Goal: Task Accomplishment & Management: Use online tool/utility

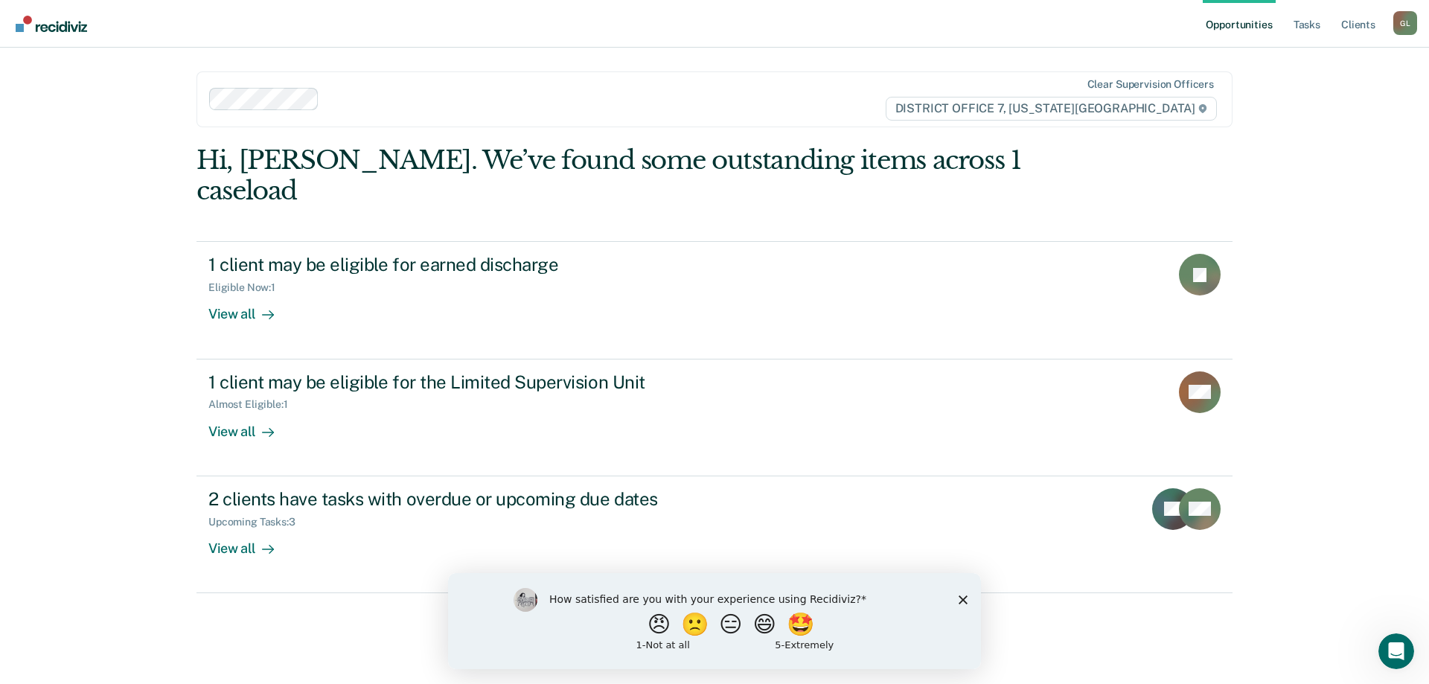
click at [963, 597] on icon "Close survey" at bounding box center [963, 599] width 9 height 9
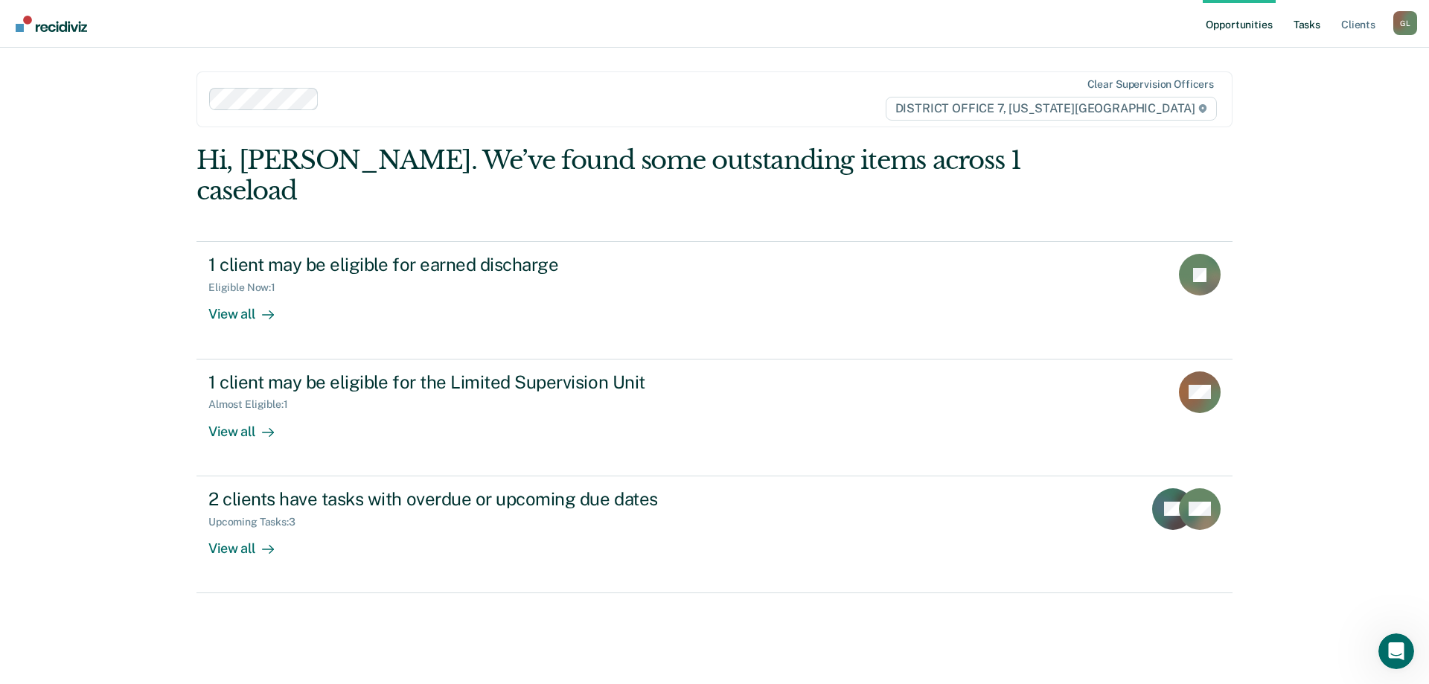
click at [1304, 25] on link "Tasks" at bounding box center [1307, 24] width 33 height 48
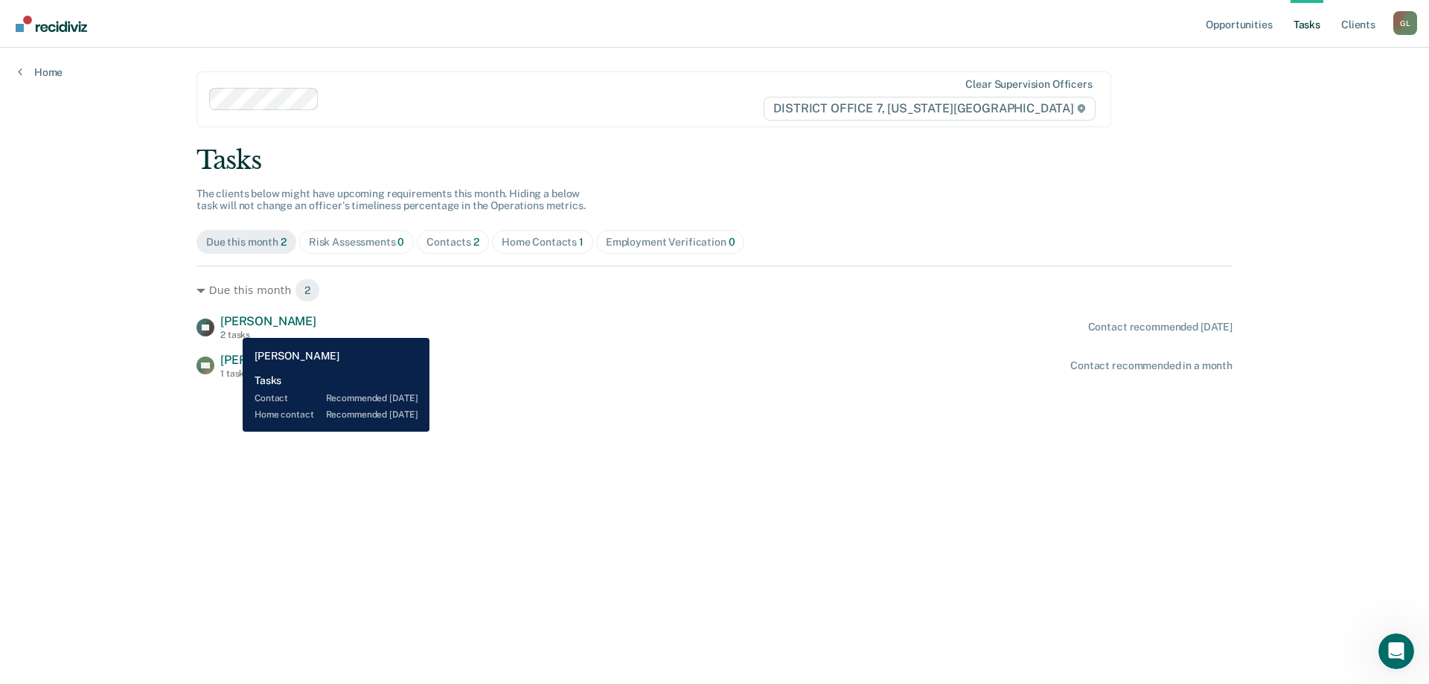
click at [231, 327] on span "[PERSON_NAME]" at bounding box center [268, 321] width 96 height 14
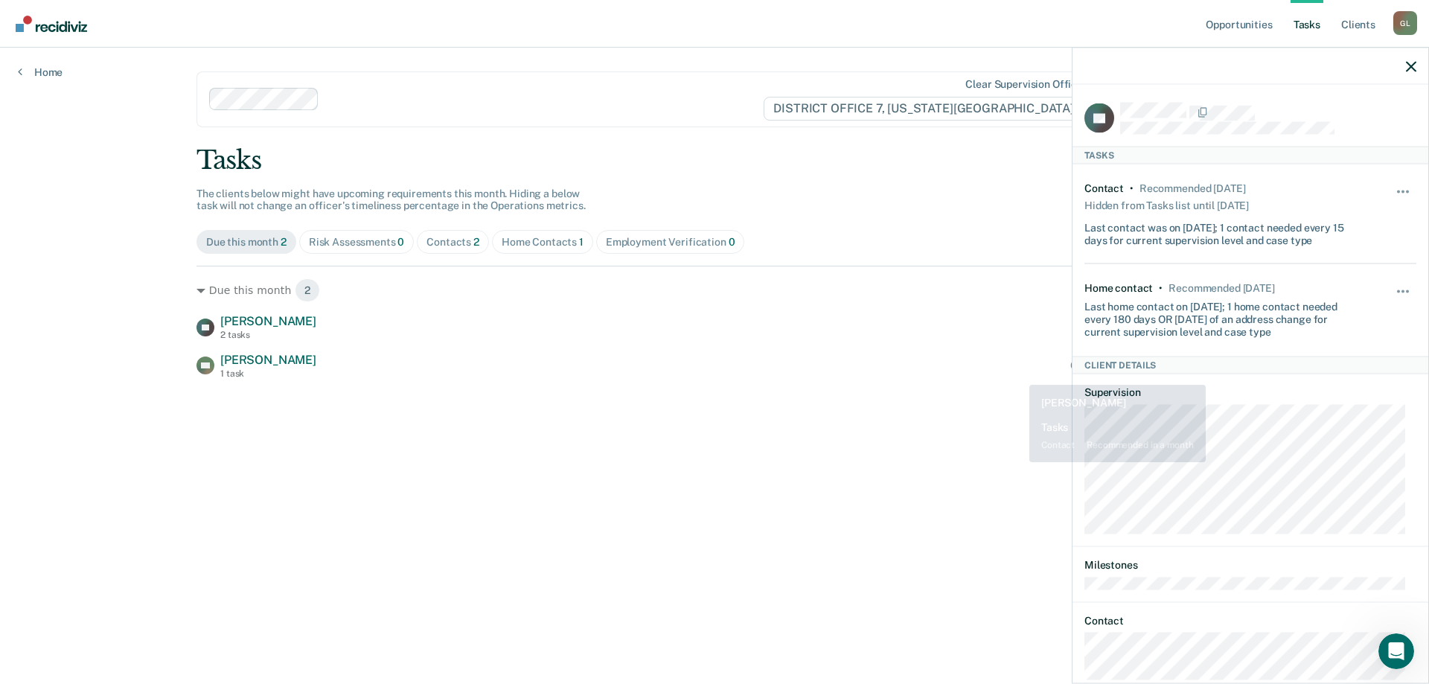
click at [1011, 391] on main "Clear supervision officers DISTRICT OFFICE 7, [US_STATE] FALLS Tasks The client…" at bounding box center [715, 348] width 1072 height 601
click at [1407, 69] on icon "button" at bounding box center [1411, 66] width 10 height 10
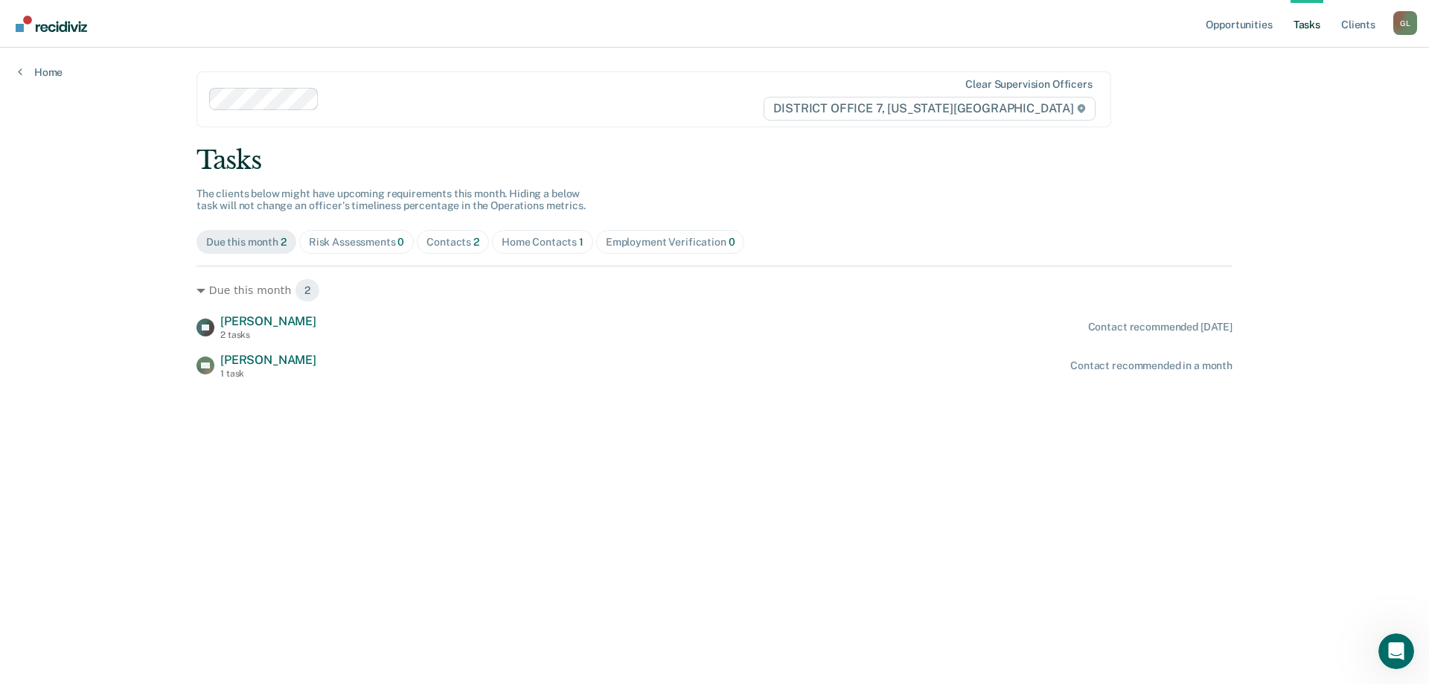
click at [562, 237] on div "Home Contacts 1" at bounding box center [543, 242] width 82 height 13
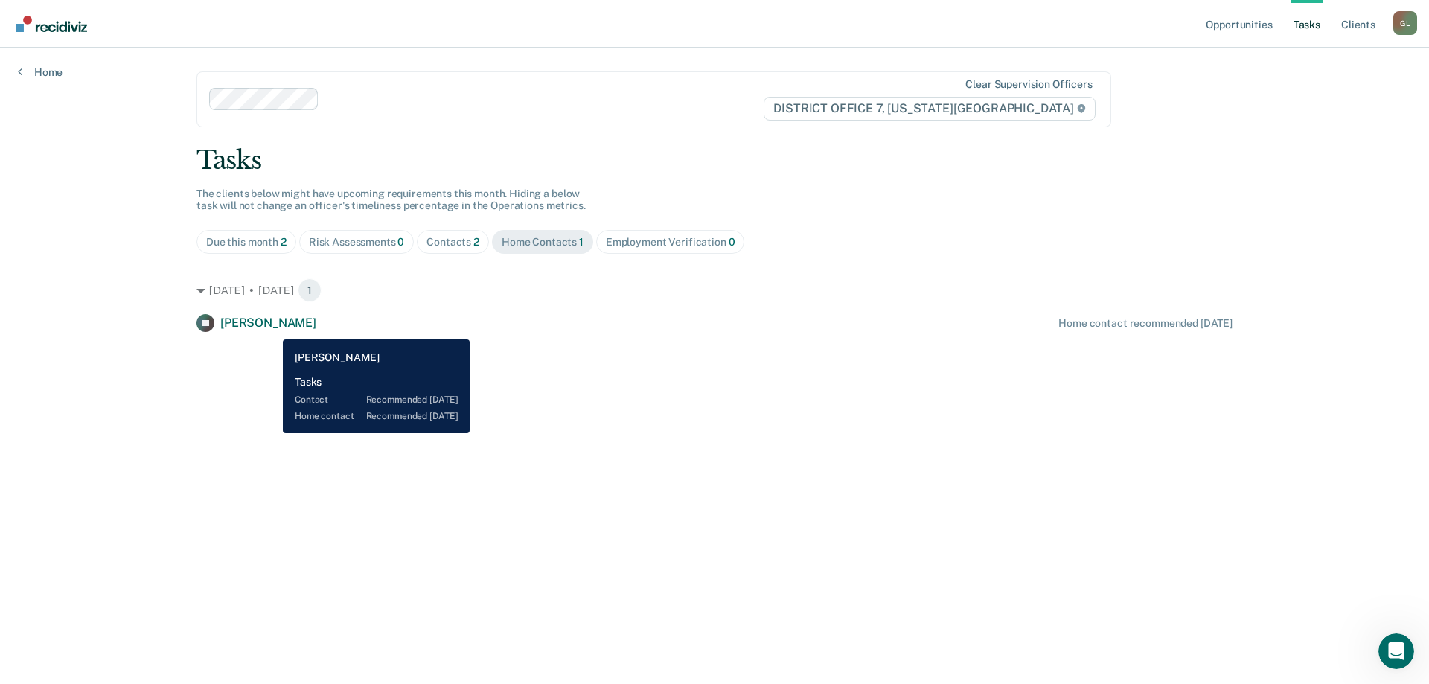
click at [272, 328] on span "[PERSON_NAME]" at bounding box center [268, 323] width 96 height 14
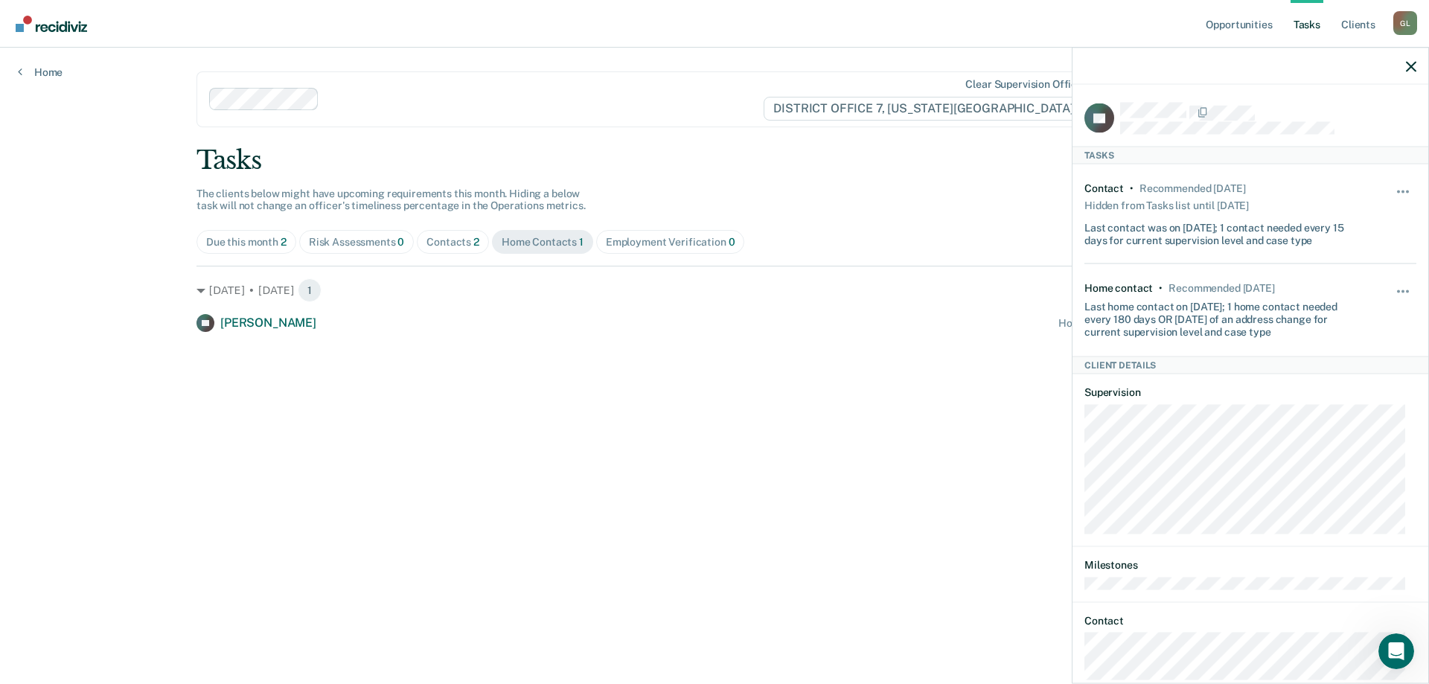
click at [1405, 69] on div at bounding box center [1251, 66] width 356 height 37
click at [1411, 65] on icon "button" at bounding box center [1411, 66] width 10 height 10
